Goal: Task Accomplishment & Management: Use online tool/utility

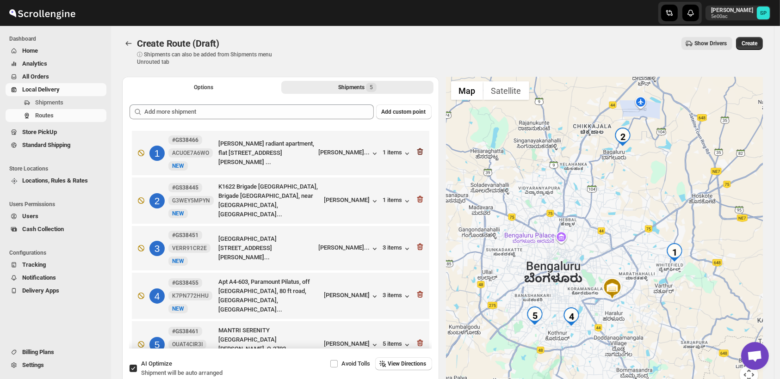
click at [417, 152] on icon "button" at bounding box center [420, 151] width 9 height 9
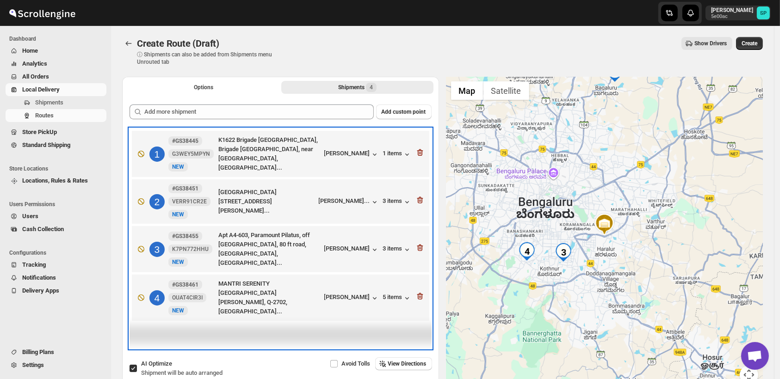
click at [417, 152] on div "1 #GS38445 G3WEY5MPYN New NEW K1622 Brigade [GEOGRAPHIC_DATA], Brigade [GEOGRAP…" at bounding box center [279, 152] width 292 height 41
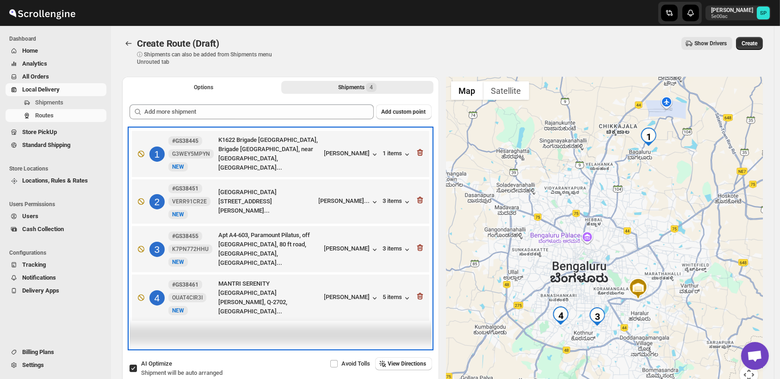
click at [417, 152] on div "1 #GS38445 G3WEY5MPYN New NEW K1622 Brigade [GEOGRAPHIC_DATA], Brigade [GEOGRAP…" at bounding box center [279, 152] width 292 height 41
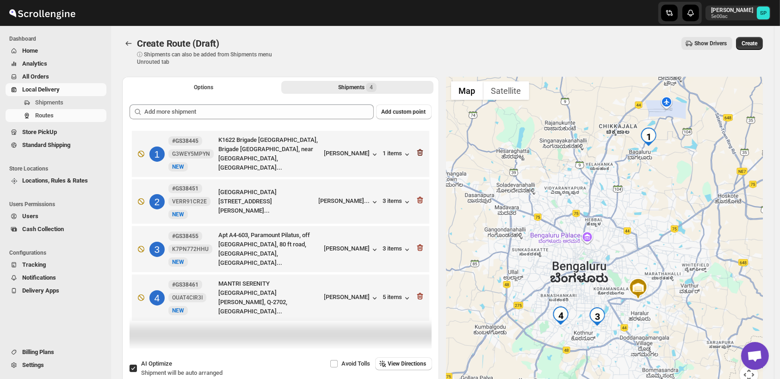
click at [423, 150] on icon "button" at bounding box center [420, 152] width 9 height 9
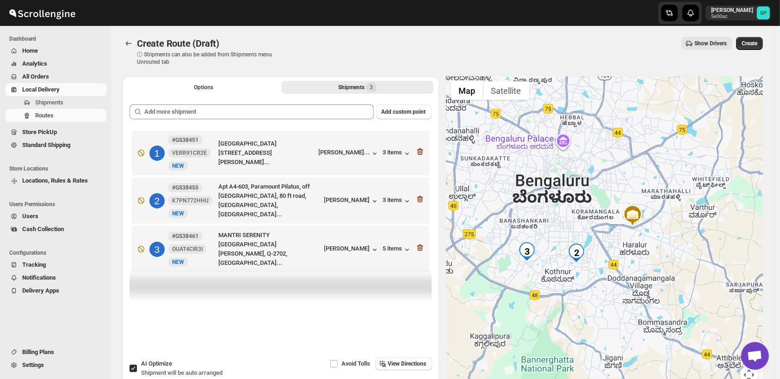
click at [423, 150] on icon "button" at bounding box center [420, 151] width 9 height 9
click at [423, 195] on icon "button" at bounding box center [420, 199] width 9 height 9
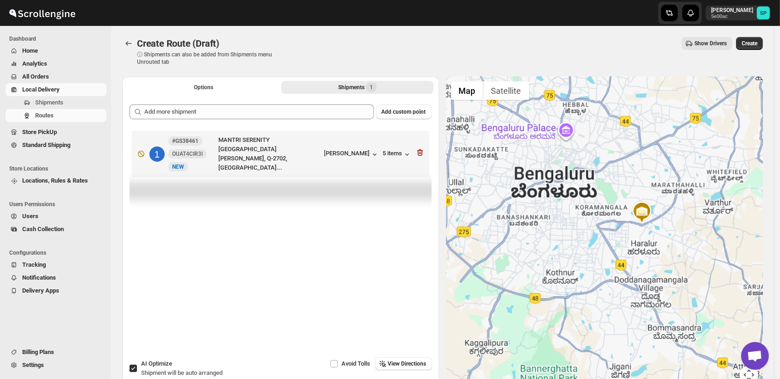
click at [423, 150] on icon "button" at bounding box center [420, 152] width 9 height 9
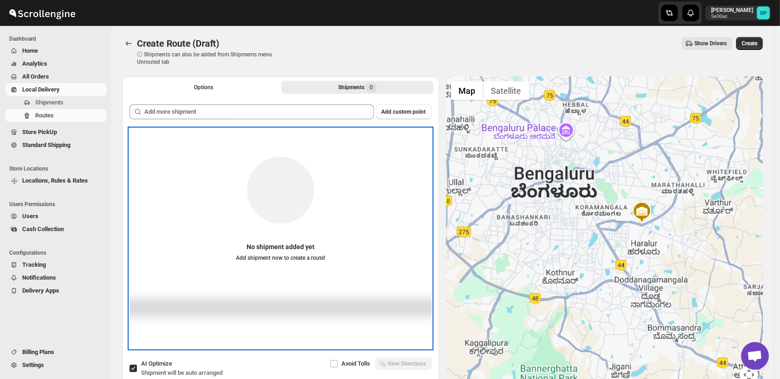
click at [423, 150] on div "No shipment added yet Add shipment now to create a route!" at bounding box center [281, 203] width 302 height 131
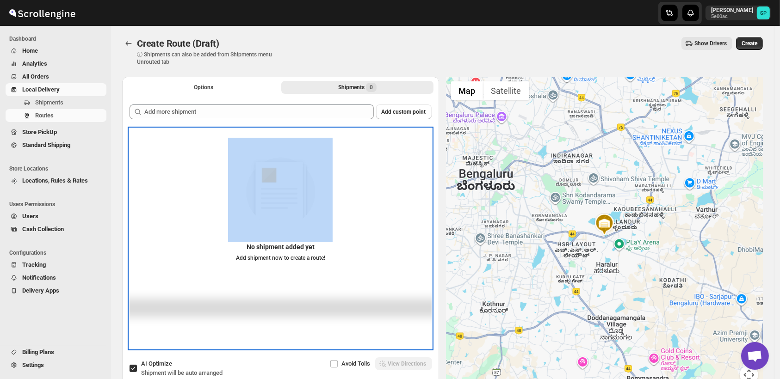
click at [423, 151] on div "No shipment added yet Add shipment now to create a route!" at bounding box center [281, 203] width 302 height 131
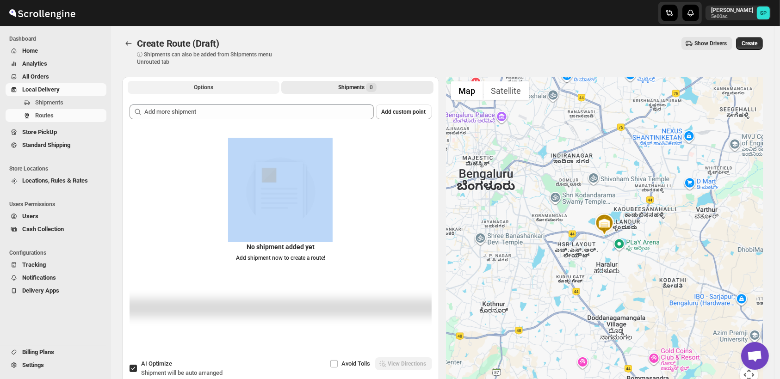
click at [228, 91] on button "Options" at bounding box center [204, 87] width 152 height 13
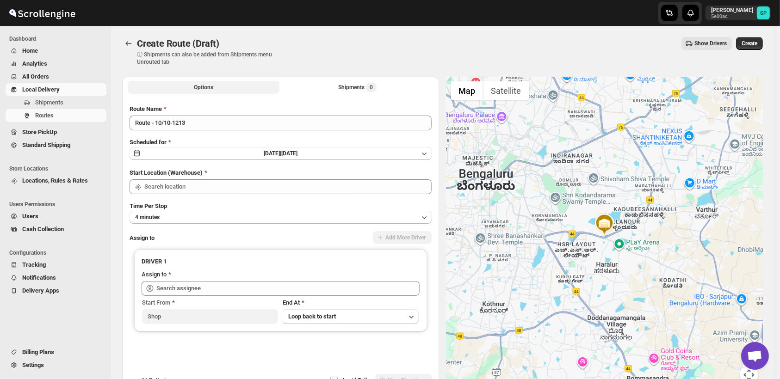
type input "Shop"
click at [55, 89] on span "Local Delivery" at bounding box center [40, 89] width 37 height 7
